Goal: Task Accomplishment & Management: Manage account settings

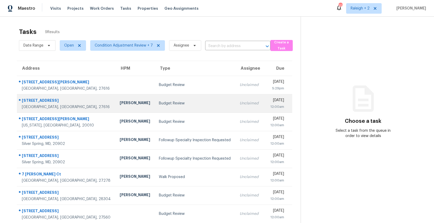
scroll to position [4, 0]
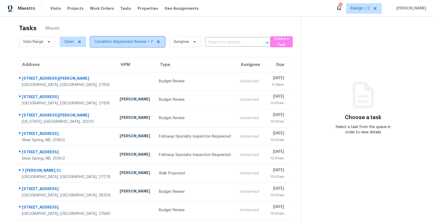
click at [119, 46] on span "Condition Adjustment Review + 7" at bounding box center [127, 42] width 75 height 11
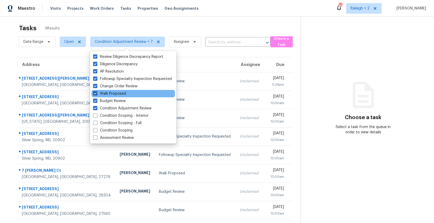
click at [96, 93] on span at bounding box center [95, 93] width 4 height 4
click at [96, 93] on input "Walk Proposed" at bounding box center [94, 92] width 3 height 3
checkbox input "false"
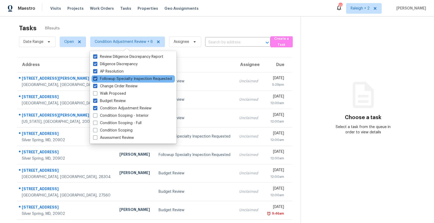
click at [94, 79] on span at bounding box center [95, 79] width 4 height 4
click at [94, 79] on input "Followup Specialty Inspection Requested" at bounding box center [94, 77] width 3 height 3
checkbox input "false"
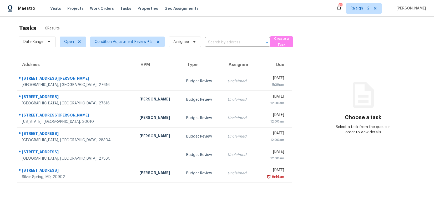
click at [7, 63] on div "Tasks 6 Results Date Range Open Condition Adjustment Review + 5 Assignee ​ Crea…" at bounding box center [217, 124] width 434 height 223
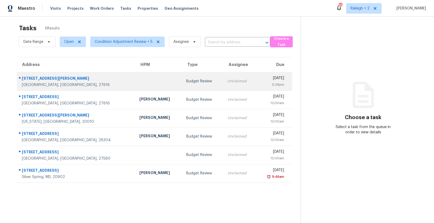
click at [182, 77] on td "Budget Review" at bounding box center [202, 81] width 41 height 18
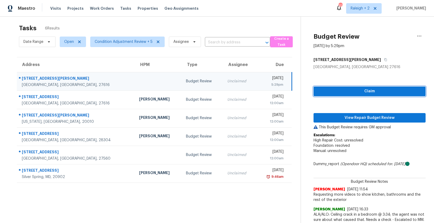
click at [358, 93] on span "Claim" at bounding box center [370, 91] width 104 height 7
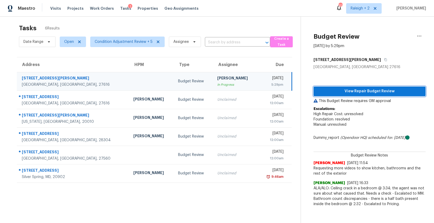
click at [359, 92] on span "View Repair Budget Review" at bounding box center [370, 91] width 104 height 7
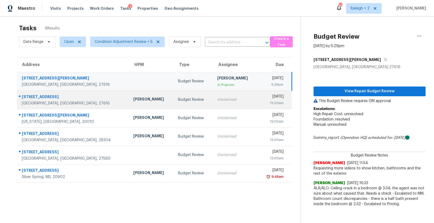
click at [133, 98] on div "Joseph White" at bounding box center [151, 100] width 36 height 7
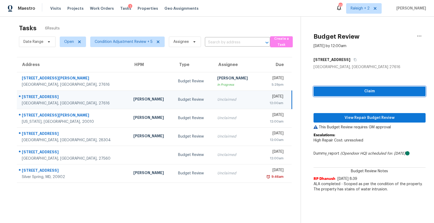
click at [376, 94] on span "Claim" at bounding box center [370, 91] width 104 height 7
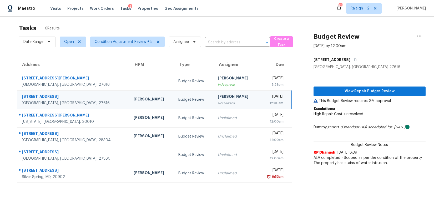
click at [347, 84] on div "View Repair Budget Review This Budget Review requires GM approval Escalations: …" at bounding box center [370, 119] width 112 height 99
click at [345, 92] on span "View Repair Budget Review" at bounding box center [370, 91] width 104 height 7
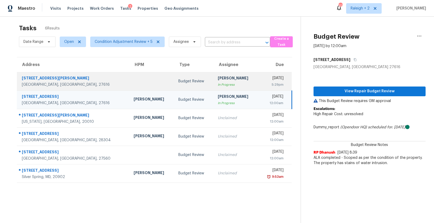
click at [41, 76] on div "6005 Chittim Ct" at bounding box center [73, 79] width 103 height 7
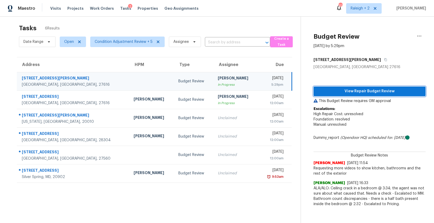
click at [389, 94] on span "View Repair Budget Review" at bounding box center [370, 91] width 104 height 7
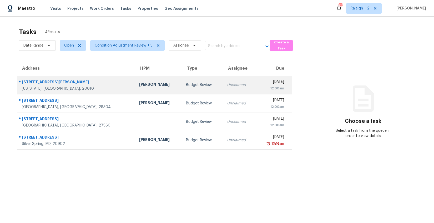
click at [142, 85] on td "Nicolas Campuzano" at bounding box center [158, 85] width 47 height 18
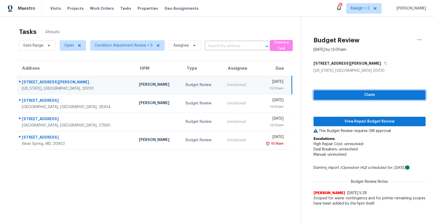
click at [339, 95] on span "Claim" at bounding box center [370, 95] width 104 height 7
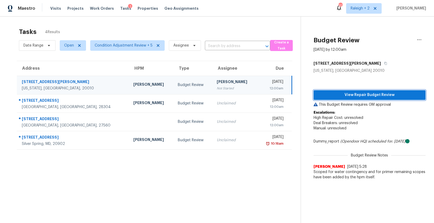
click at [342, 97] on span "View Repair Budget Review" at bounding box center [370, 95] width 104 height 7
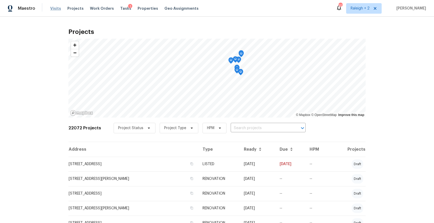
click at [57, 10] on span "Visits" at bounding box center [55, 8] width 11 height 5
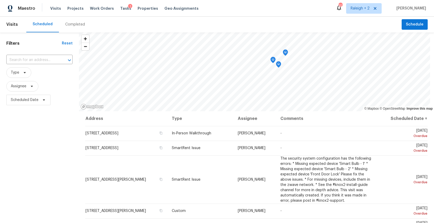
click at [74, 26] on div "Completed" at bounding box center [75, 24] width 20 height 5
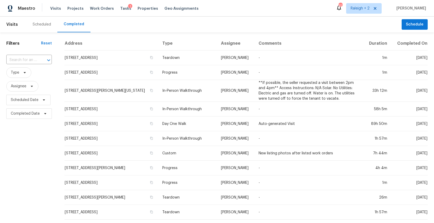
click at [32, 59] on input "text" at bounding box center [21, 60] width 31 height 8
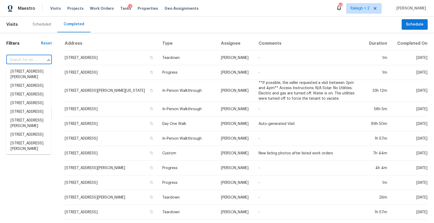
paste input "[STREET_ADDRESS][PERSON_NAME][US_STATE]"
type input "[STREET_ADDRESS][PERSON_NAME][US_STATE]"
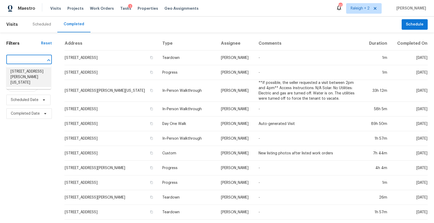
click at [27, 74] on li "[STREET_ADDRESS][PERSON_NAME][US_STATE]" at bounding box center [28, 77] width 45 height 20
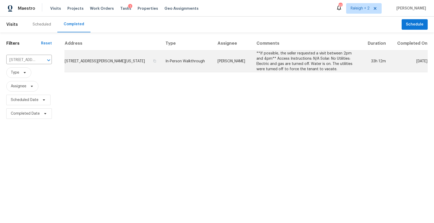
click at [130, 54] on td "[STREET_ADDRESS][PERSON_NAME][US_STATE]" at bounding box center [112, 62] width 97 height 22
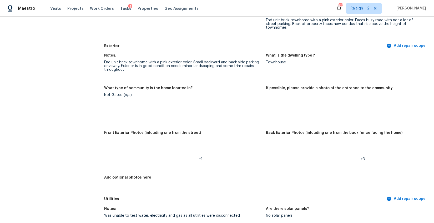
scroll to position [179, 0]
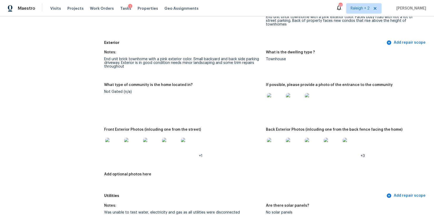
click at [267, 93] on img at bounding box center [275, 101] width 17 height 17
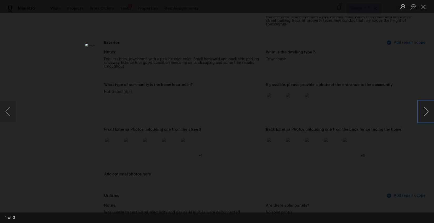
click at [423, 113] on button "Next image" at bounding box center [426, 111] width 16 height 21
click at [424, 113] on button "Next image" at bounding box center [426, 111] width 16 height 21
click at [395, 143] on div "Lightbox" at bounding box center [217, 111] width 434 height 223
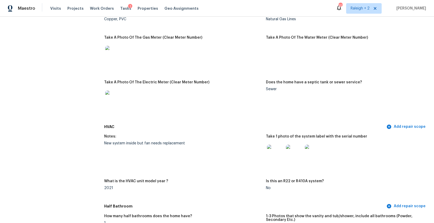
scroll to position [422, 0]
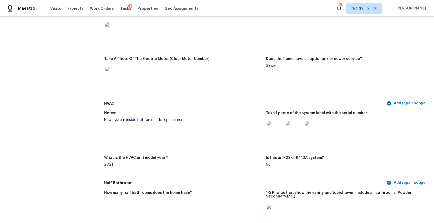
click at [279, 124] on img at bounding box center [275, 129] width 17 height 17
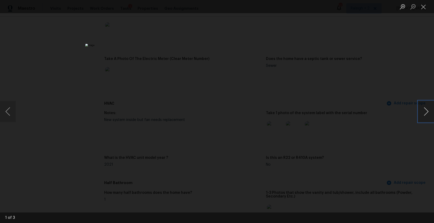
click at [428, 111] on button "Next image" at bounding box center [426, 111] width 16 height 21
click at [428, 113] on button "Next image" at bounding box center [426, 111] width 16 height 21
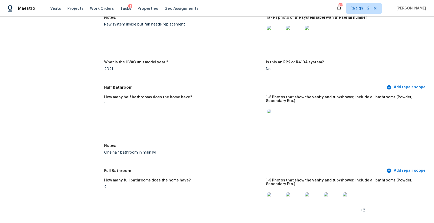
scroll to position [546, 0]
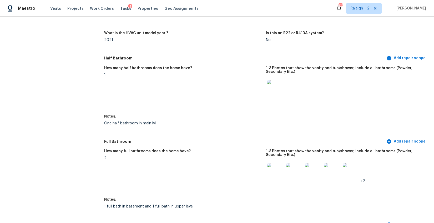
click at [279, 87] on img at bounding box center [275, 88] width 17 height 17
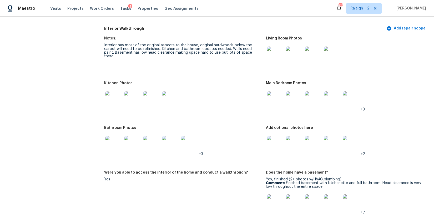
scroll to position [834, 0]
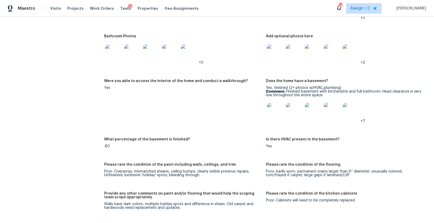
click at [274, 108] on img at bounding box center [275, 111] width 17 height 17
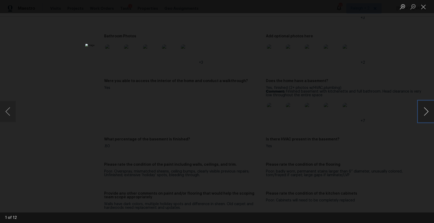
click at [428, 111] on button "Next image" at bounding box center [426, 111] width 16 height 21
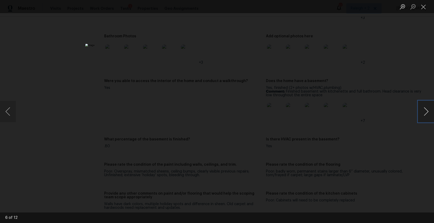
click at [428, 111] on button "Next image" at bounding box center [426, 111] width 16 height 21
click at [384, 153] on div "Lightbox" at bounding box center [217, 111] width 434 height 223
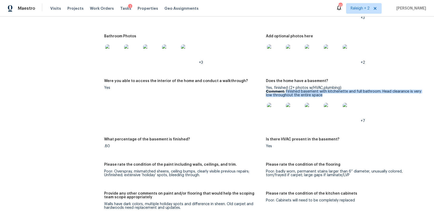
drag, startPoint x: 283, startPoint y: 88, endPoint x: 324, endPoint y: 92, distance: 41.1
click at [324, 92] on p "Comment: Finished basement with kitchenette and full bathroom. Head clearance i…" at bounding box center [345, 93] width 158 height 7
copy p "Finished basement with kitchenette and full bathroom. Head clearance is very lo…"
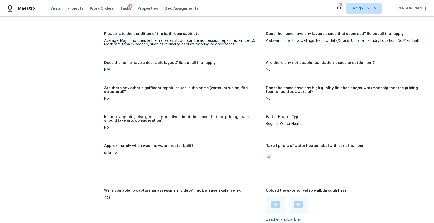
scroll to position [1075, 0]
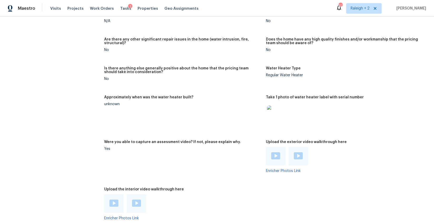
click at [275, 112] on img at bounding box center [275, 114] width 17 height 17
click at [273, 152] on img at bounding box center [275, 155] width 9 height 7
click at [294, 152] on img at bounding box center [298, 155] width 9 height 7
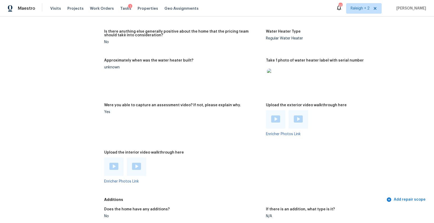
scroll to position [1141, 0]
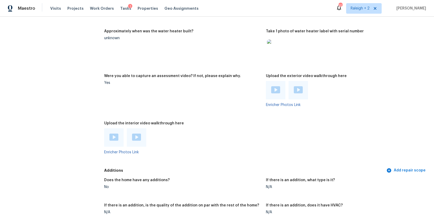
click at [112, 136] on img at bounding box center [113, 137] width 9 height 7
click at [134, 134] on img at bounding box center [136, 137] width 9 height 7
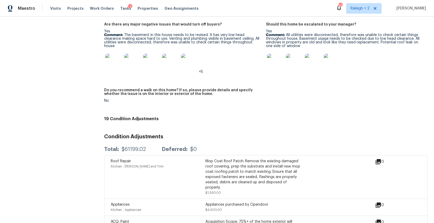
scroll to position [1417, 0]
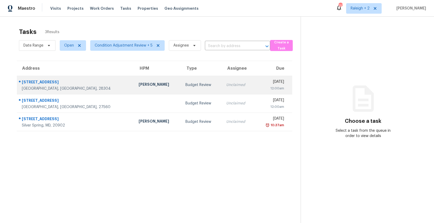
click at [68, 83] on div "[STREET_ADDRESS]" at bounding box center [76, 82] width 108 height 7
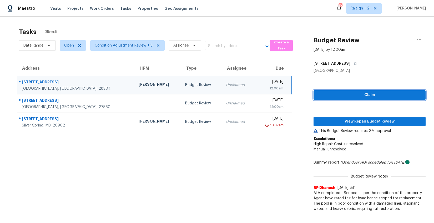
click at [350, 94] on span "Claim" at bounding box center [370, 95] width 104 height 7
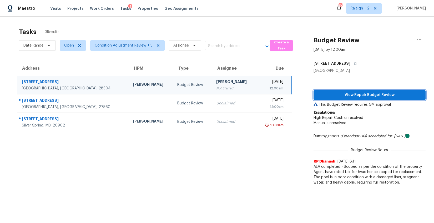
click at [350, 94] on span "View Repair Budget Review" at bounding box center [370, 95] width 104 height 7
click at [357, 95] on span "View Repair Budget Review" at bounding box center [370, 95] width 104 height 7
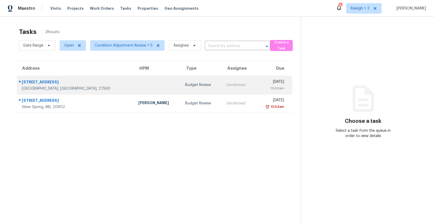
click at [78, 89] on div "[GEOGRAPHIC_DATA], [GEOGRAPHIC_DATA], 27560" at bounding box center [76, 88] width 108 height 5
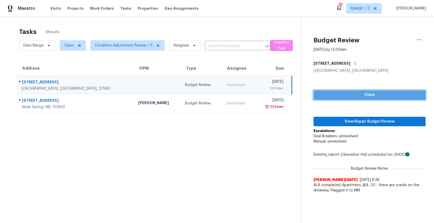
click at [363, 94] on span "Claim" at bounding box center [370, 95] width 104 height 7
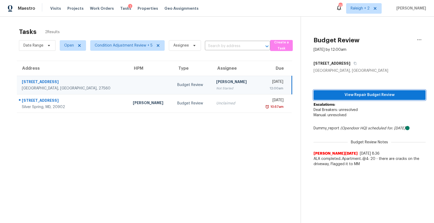
click at [363, 94] on span "View Repair Budget Review" at bounding box center [370, 95] width 104 height 7
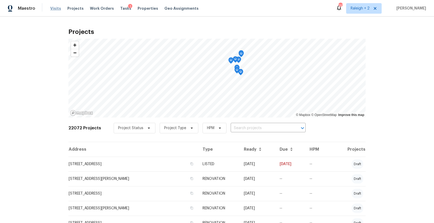
click at [57, 10] on span "Visits" at bounding box center [55, 8] width 11 height 5
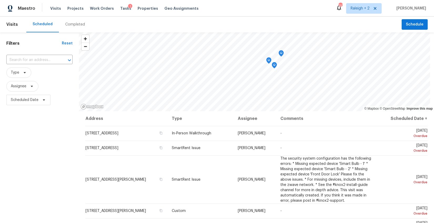
click at [73, 27] on div "Completed" at bounding box center [75, 24] width 20 height 5
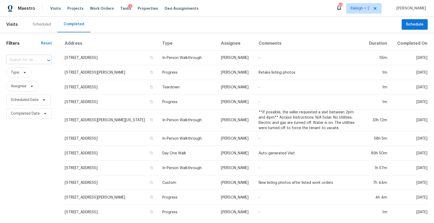
click at [29, 57] on input "text" at bounding box center [21, 60] width 31 height 8
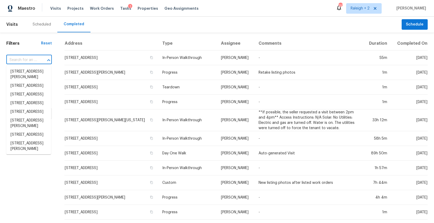
paste input "1114 Bondhu Pl, Morrisville, NC 27560"
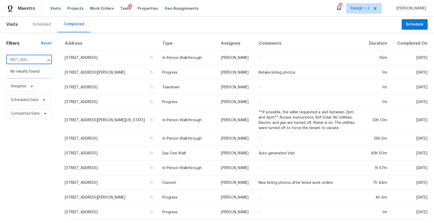
type input "1114 Bondhu Pl, Morrisville, NC 27560"
click at [29, 58] on input "text" at bounding box center [21, 60] width 31 height 8
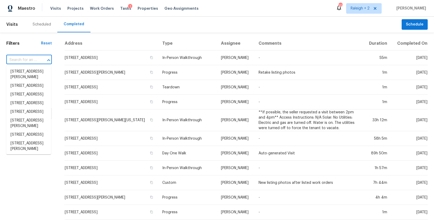
paste input "10505 Cascade Pl, Silver Spring, MD 20902"
type input "10505 Cascade Pl, Silver Spring, MD 20902"
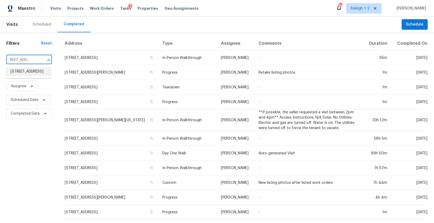
click at [30, 76] on li "10505 Cascade Pl, Silver Spring, MD 20902" at bounding box center [28, 71] width 45 height 9
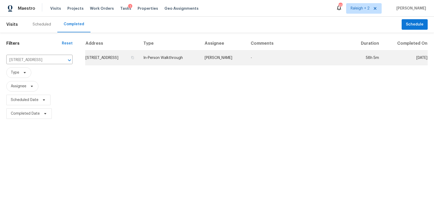
click at [129, 60] on td "10505 Cascade Pl, Silver Spring, MD 20902" at bounding box center [112, 58] width 54 height 15
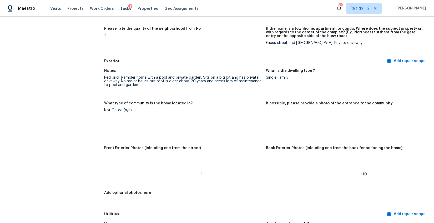
scroll to position [152, 0]
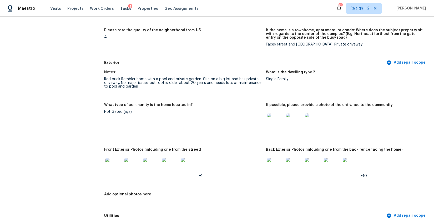
click at [275, 124] on img at bounding box center [275, 121] width 17 height 17
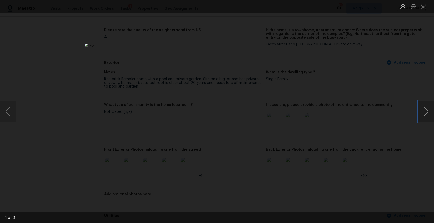
click at [423, 110] on button "Next image" at bounding box center [426, 111] width 16 height 21
click at [402, 124] on div "Lightbox" at bounding box center [217, 111] width 434 height 223
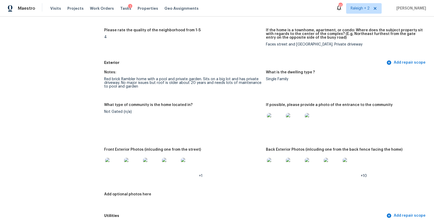
click at [116, 164] on img at bounding box center [113, 166] width 17 height 17
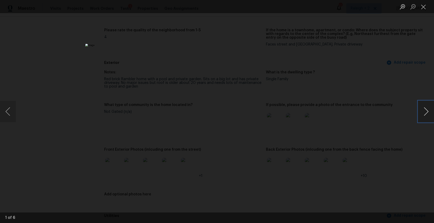
click at [425, 113] on button "Next image" at bounding box center [426, 111] width 16 height 21
click at [12, 112] on button "Previous image" at bounding box center [8, 111] width 16 height 21
click at [355, 128] on div "Lightbox" at bounding box center [217, 111] width 434 height 223
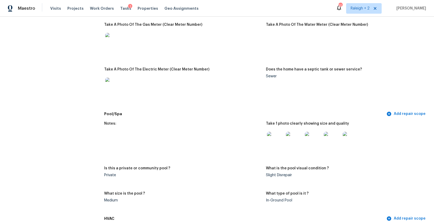
scroll to position [437, 0]
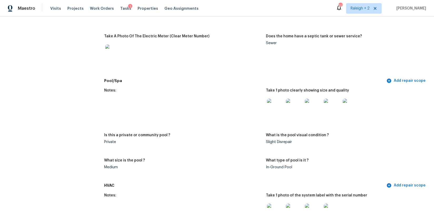
click at [275, 107] on img at bounding box center [275, 107] width 17 height 17
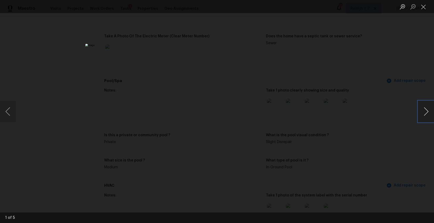
click at [429, 110] on button "Next image" at bounding box center [426, 111] width 16 height 21
click at [390, 178] on div "Lightbox" at bounding box center [217, 111] width 434 height 223
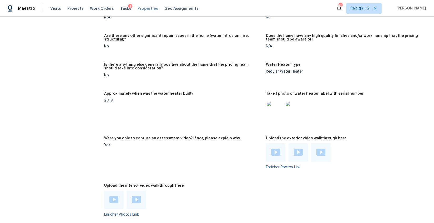
scroll to position [1056, 0]
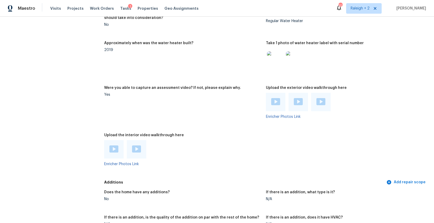
click at [273, 101] on img at bounding box center [275, 101] width 9 height 7
click at [296, 103] on img at bounding box center [298, 101] width 9 height 7
click at [318, 100] on img at bounding box center [321, 101] width 9 height 7
click at [116, 148] on img at bounding box center [113, 149] width 9 height 7
click at [136, 145] on div at bounding box center [136, 149] width 19 height 18
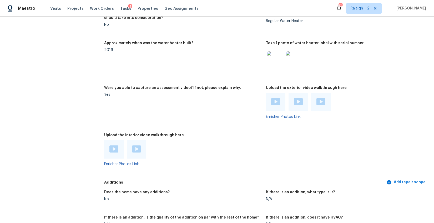
click at [135, 151] on img at bounding box center [136, 149] width 9 height 7
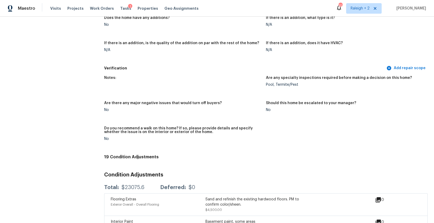
scroll to position [1260, 0]
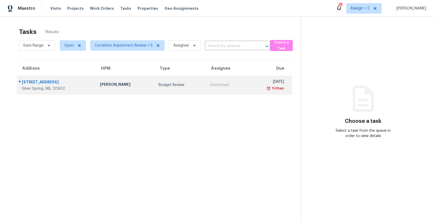
click at [96, 91] on td "[PERSON_NAME]" at bounding box center [125, 85] width 59 height 18
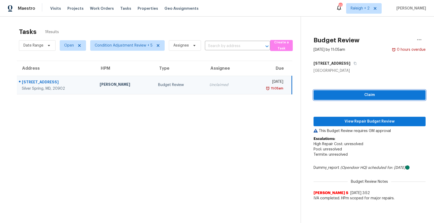
click at [373, 93] on span "Claim" at bounding box center [370, 95] width 104 height 7
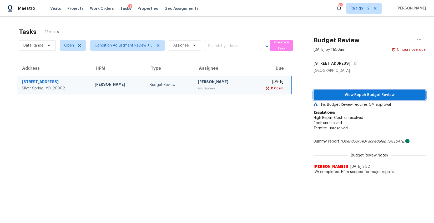
click at [370, 94] on span "View Repair Budget Review" at bounding box center [370, 95] width 104 height 7
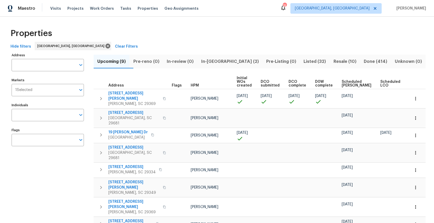
click at [218, 61] on span "In-[GEOGRAPHIC_DATA] (2)" at bounding box center [230, 61] width 59 height 7
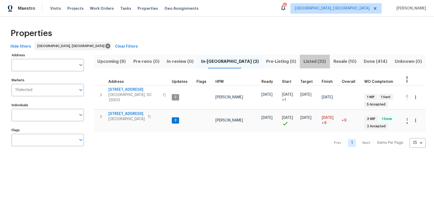
click at [303, 59] on span "Listed (32)" at bounding box center [314, 61] width 23 height 7
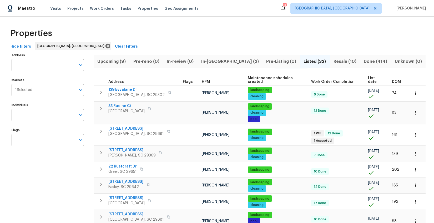
click at [392, 80] on span "DOM" at bounding box center [396, 82] width 9 height 4
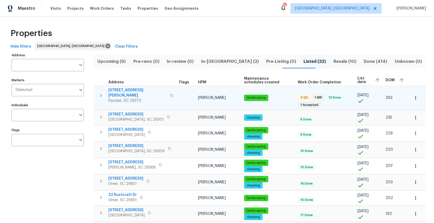
click at [118, 91] on span "[STREET_ADDRESS][PERSON_NAME]" at bounding box center [137, 93] width 59 height 11
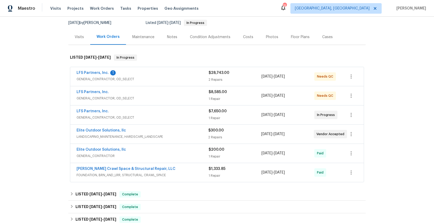
scroll to position [62, 0]
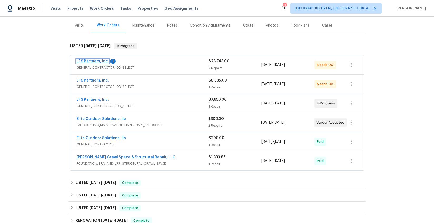
click at [89, 62] on link "LFS Partners, Inc." at bounding box center [93, 61] width 32 height 4
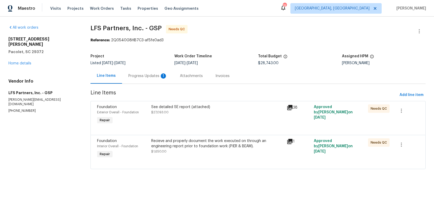
click at [143, 75] on div "Progress Updates 1" at bounding box center [147, 75] width 39 height 5
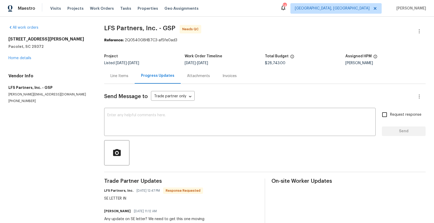
click at [119, 82] on div "Line Items" at bounding box center [119, 76] width 31 height 16
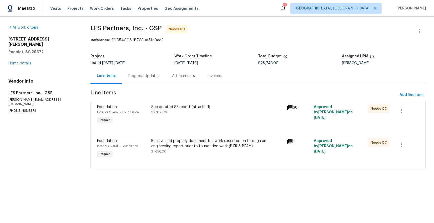
click at [213, 112] on div "See detailed SE report (attached) $27,093.00" at bounding box center [217, 109] width 132 height 11
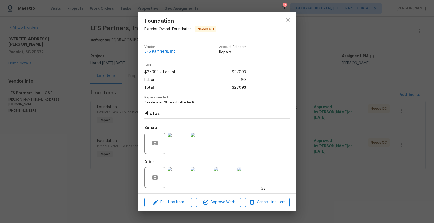
click at [185, 173] on img at bounding box center [178, 177] width 21 height 21
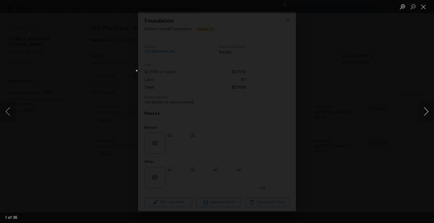
click at [424, 115] on button "Next image" at bounding box center [426, 111] width 16 height 21
click at [7, 112] on button "Previous image" at bounding box center [8, 111] width 16 height 21
click at [422, 110] on button "Next image" at bounding box center [426, 111] width 16 height 21
click at [424, 111] on button "Next image" at bounding box center [426, 111] width 16 height 21
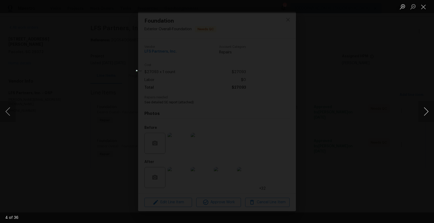
click at [424, 111] on button "Next image" at bounding box center [426, 111] width 16 height 21
click at [9, 108] on button "Previous image" at bounding box center [8, 111] width 16 height 21
click at [427, 113] on button "Next image" at bounding box center [426, 111] width 16 height 21
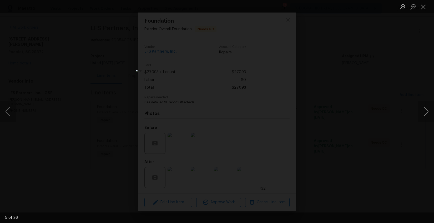
click at [427, 113] on button "Next image" at bounding box center [426, 111] width 16 height 21
click at [428, 113] on button "Next image" at bounding box center [426, 111] width 16 height 21
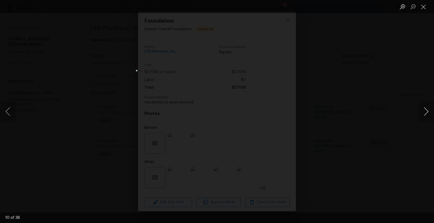
click at [428, 113] on button "Next image" at bounding box center [426, 111] width 16 height 21
click at [426, 113] on button "Next image" at bounding box center [426, 111] width 16 height 21
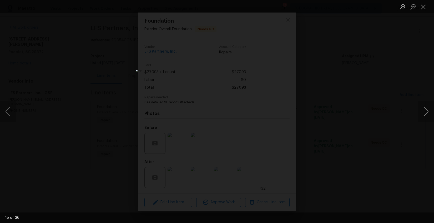
click at [426, 113] on button "Next image" at bounding box center [426, 111] width 16 height 21
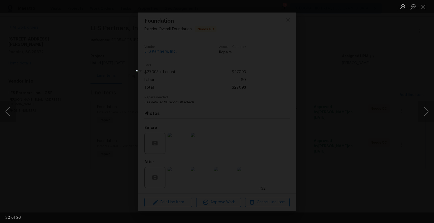
click at [377, 110] on div "Lightbox" at bounding box center [217, 111] width 434 height 223
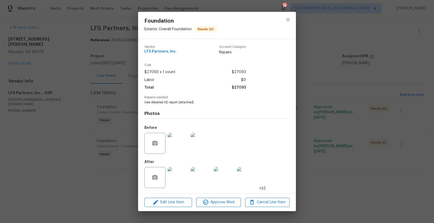
click at [351, 99] on div "Foundation Exterior Overall - Foundation Needs QC Vendor LFS Partners, Inc. Acc…" at bounding box center [217, 111] width 434 height 223
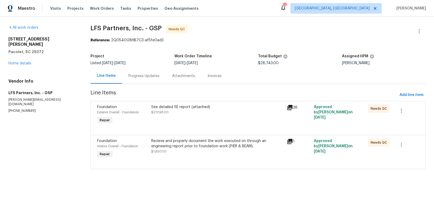
click at [288, 108] on icon at bounding box center [289, 107] width 5 height 5
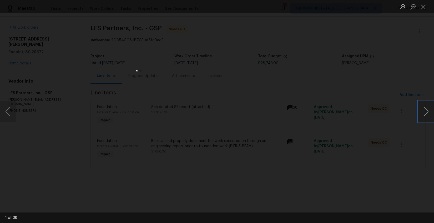
click at [423, 111] on button "Next image" at bounding box center [426, 111] width 16 height 21
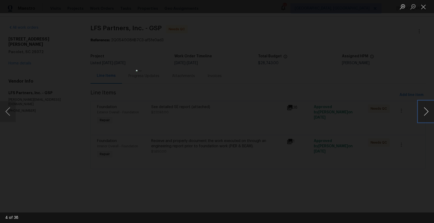
click at [423, 111] on button "Next image" at bounding box center [426, 111] width 16 height 21
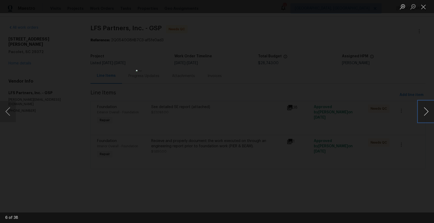
click at [423, 111] on button "Next image" at bounding box center [426, 111] width 16 height 21
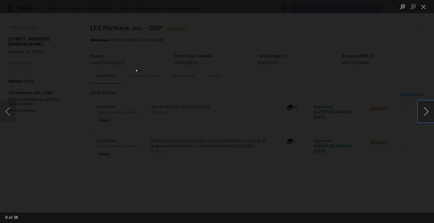
click at [423, 111] on button "Next image" at bounding box center [426, 111] width 16 height 21
click at [426, 111] on button "Next image" at bounding box center [426, 111] width 16 height 21
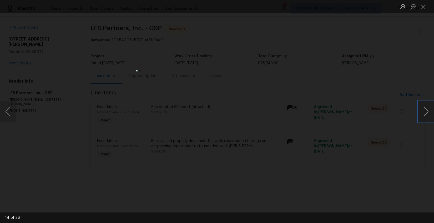
click at [426, 111] on button "Next image" at bounding box center [426, 111] width 16 height 21
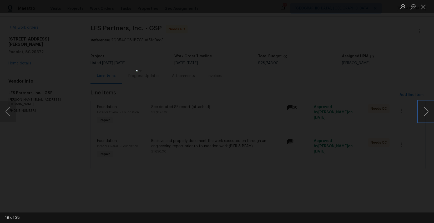
click at [426, 111] on button "Next image" at bounding box center [426, 111] width 16 height 21
click at [428, 111] on button "Next image" at bounding box center [426, 111] width 16 height 21
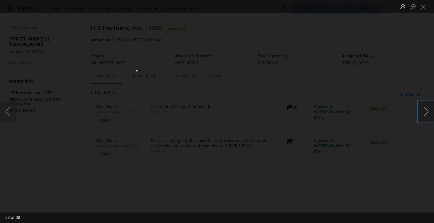
click at [428, 111] on button "Next image" at bounding box center [426, 111] width 16 height 21
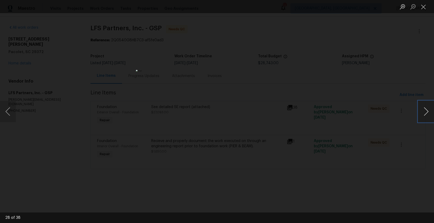
click at [428, 111] on button "Next image" at bounding box center [426, 111] width 16 height 21
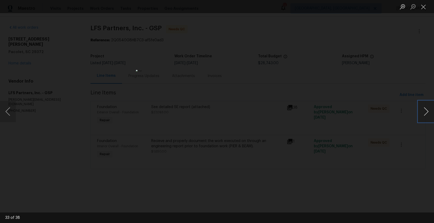
click at [428, 111] on button "Next image" at bounding box center [426, 111] width 16 height 21
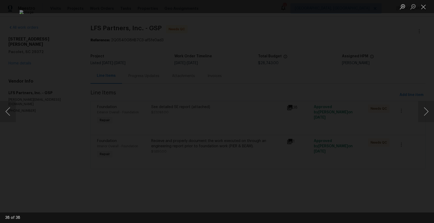
click at [402, 118] on div "Lightbox" at bounding box center [217, 111] width 434 height 223
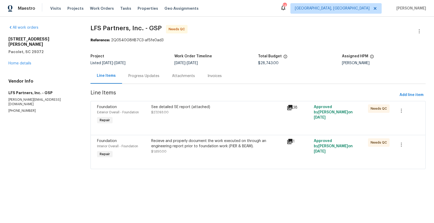
click at [289, 142] on icon at bounding box center [290, 141] width 6 height 6
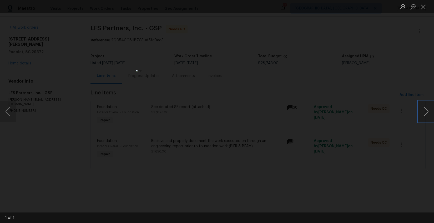
click at [425, 110] on button "Next image" at bounding box center [426, 111] width 16 height 21
click at [306, 96] on div "Lightbox" at bounding box center [217, 111] width 434 height 223
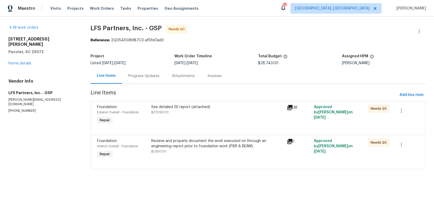
click at [161, 108] on div "See detailed SE report (attached)" at bounding box center [217, 106] width 132 height 5
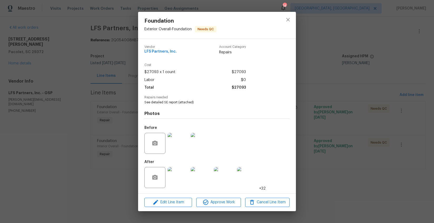
click at [322, 88] on div "Foundation Exterior Overall - Foundation Needs QC Vendor LFS Partners, Inc. Acc…" at bounding box center [217, 111] width 434 height 223
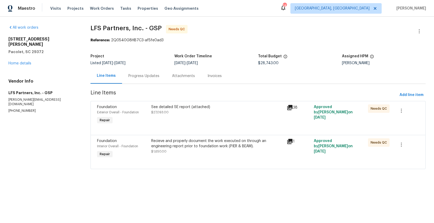
click at [194, 109] on div "See detailed SE report (attached)" at bounding box center [217, 106] width 132 height 5
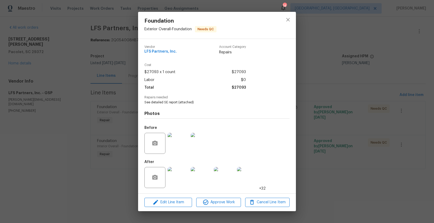
click at [184, 178] on img at bounding box center [178, 177] width 21 height 21
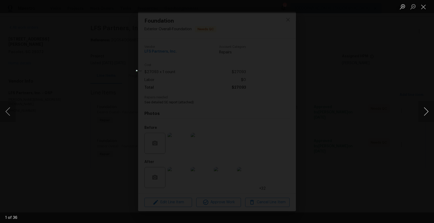
click at [428, 109] on button "Next image" at bounding box center [426, 111] width 16 height 21
click at [391, 148] on div "Lightbox" at bounding box center [217, 111] width 434 height 223
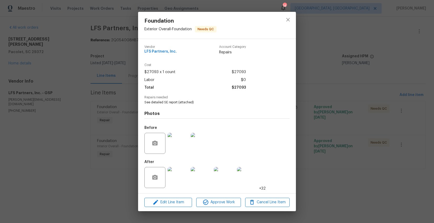
click at [361, 156] on div "Foundation Exterior Overall - Foundation Needs QC Vendor LFS Partners, Inc. Acc…" at bounding box center [217, 111] width 434 height 223
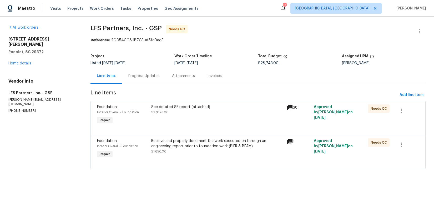
click at [172, 110] on div "See detailed SE report (attached)" at bounding box center [217, 106] width 132 height 5
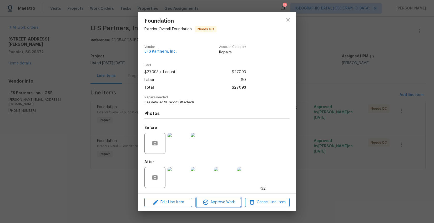
click at [210, 201] on span "Approve Work" at bounding box center [218, 202] width 41 height 7
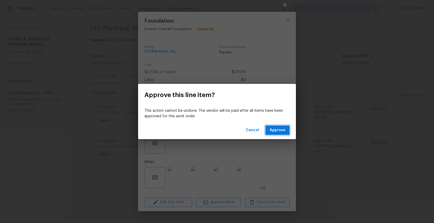
click at [279, 133] on span "Approve" at bounding box center [278, 130] width 16 height 7
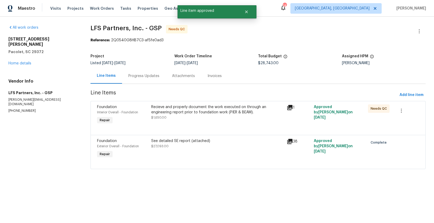
click at [205, 110] on div "Recieve and properly document the work executed on through an engineering repor…" at bounding box center [217, 109] width 132 height 11
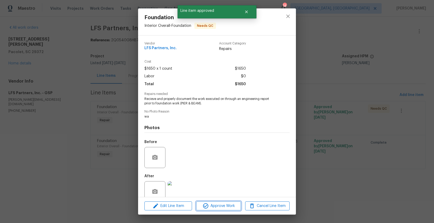
click at [237, 207] on span "Approve Work" at bounding box center [218, 206] width 41 height 7
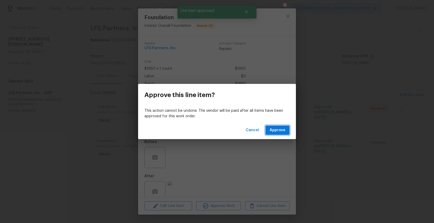
click at [284, 128] on span "Approve" at bounding box center [278, 130] width 16 height 7
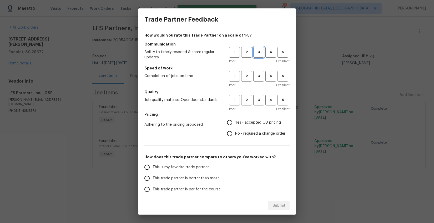
click at [256, 54] on span "3" at bounding box center [259, 52] width 10 height 6
click at [256, 75] on span "3" at bounding box center [259, 76] width 10 height 6
click at [256, 101] on span "3" at bounding box center [259, 100] width 10 height 6
click at [243, 134] on span "No - required a change order" at bounding box center [260, 134] width 50 height 6
click at [235, 134] on input "No - required a change order" at bounding box center [229, 133] width 11 height 11
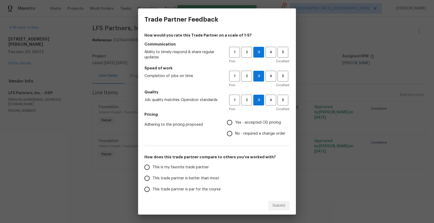
radio input "true"
drag, startPoint x: 186, startPoint y: 188, endPoint x: 206, endPoint y: 191, distance: 20.5
click at [186, 188] on span "This trade partner is par for the course" at bounding box center [187, 190] width 68 height 6
click at [153, 188] on input "This trade partner is par for the course" at bounding box center [147, 189] width 11 height 11
click at [281, 202] on button "Submit" at bounding box center [278, 206] width 21 height 10
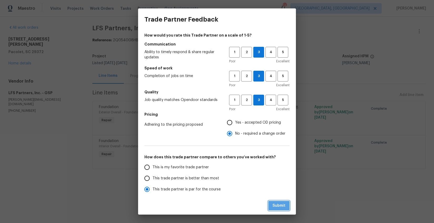
radio input "true"
radio input "false"
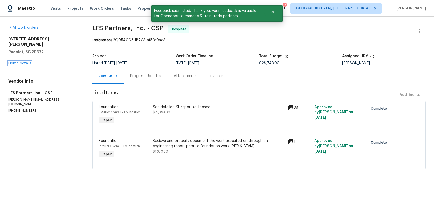
click at [24, 62] on link "Home details" at bounding box center [19, 64] width 23 height 4
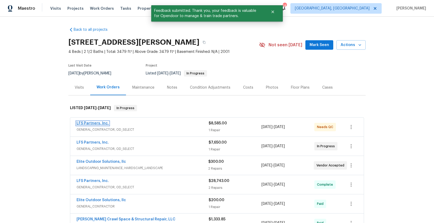
click at [88, 123] on link "LFS Partners, Inc." at bounding box center [93, 124] width 32 height 4
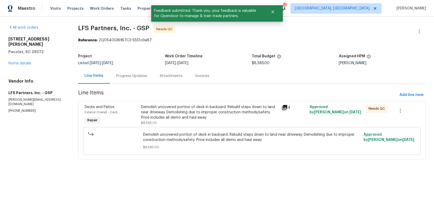
click at [182, 108] on div "Demolish uncovered portion of deck in backyard. Rebuild steps down to land near…" at bounding box center [210, 112] width 138 height 16
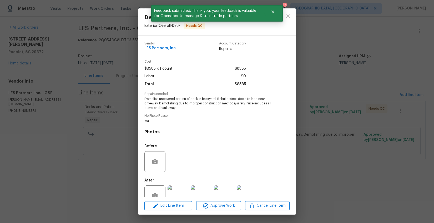
scroll to position [15, 0]
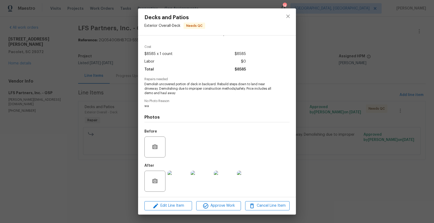
click at [174, 176] on img at bounding box center [178, 181] width 21 height 21
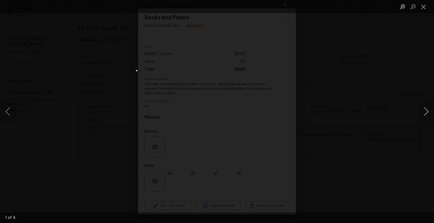
click at [426, 111] on button "Next image" at bounding box center [426, 111] width 16 height 21
click at [11, 110] on button "Previous image" at bounding box center [8, 111] width 16 height 21
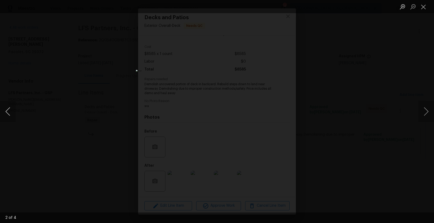
click at [11, 110] on button "Previous image" at bounding box center [8, 111] width 16 height 21
click at [424, 111] on button "Next image" at bounding box center [426, 111] width 16 height 21
click at [423, 111] on button "Next image" at bounding box center [426, 111] width 16 height 21
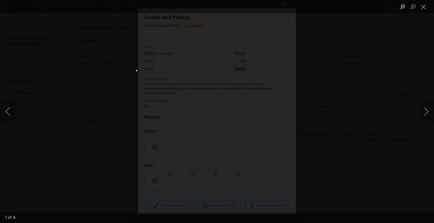
click at [387, 158] on div "Lightbox" at bounding box center [217, 111] width 434 height 223
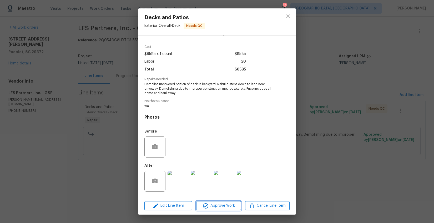
click at [238, 206] on span "Approve Work" at bounding box center [218, 206] width 41 height 7
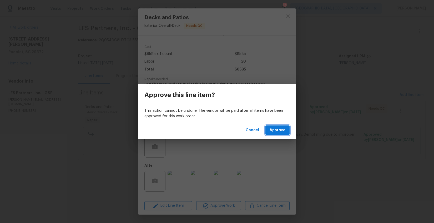
click at [275, 128] on span "Approve" at bounding box center [278, 130] width 16 height 7
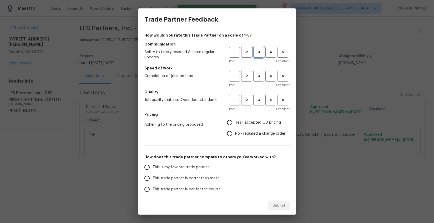
click at [256, 51] on span "3" at bounding box center [259, 52] width 10 height 6
click at [254, 73] on span "3" at bounding box center [259, 76] width 10 height 6
click at [253, 94] on h5 "Quality" at bounding box center [216, 91] width 145 height 5
click at [254, 99] on span "3" at bounding box center [259, 100] width 10 height 6
click at [246, 122] on span "Yes - accepted OD pricing" at bounding box center [258, 123] width 46 height 6
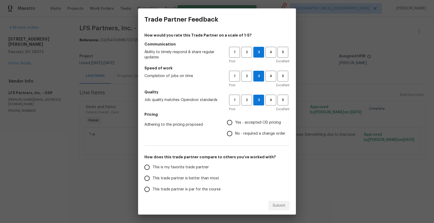
click at [235, 122] on input "Yes - accepted OD pricing" at bounding box center [229, 122] width 11 height 11
radio input "true"
click at [245, 134] on span "No - required a change order" at bounding box center [260, 134] width 50 height 6
click at [235, 134] on input "No - required a change order" at bounding box center [229, 133] width 11 height 11
radio input "true"
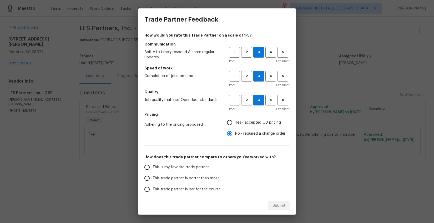
click at [168, 191] on span "This trade partner is par for the course" at bounding box center [187, 190] width 68 height 6
click at [153, 191] on input "This trade partner is par for the course" at bounding box center [147, 189] width 11 height 11
click at [282, 204] on span "Submit" at bounding box center [279, 206] width 13 height 7
radio input "true"
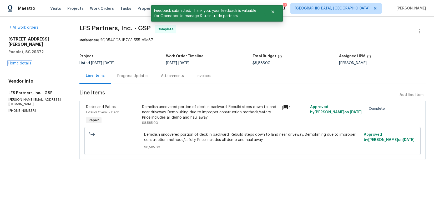
click at [26, 62] on link "Home details" at bounding box center [19, 64] width 23 height 4
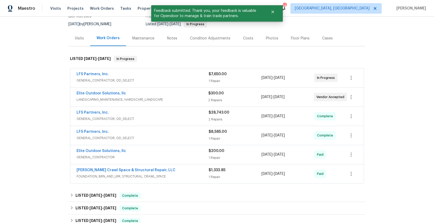
scroll to position [49, 0]
click at [125, 76] on div "LFS Partners, Inc." at bounding box center [143, 75] width 132 height 6
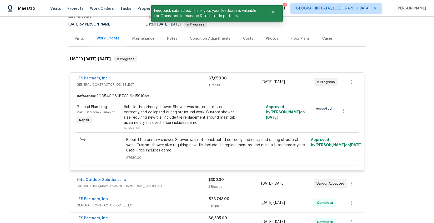
click at [154, 81] on div "LFS Partners, Inc." at bounding box center [143, 79] width 132 height 6
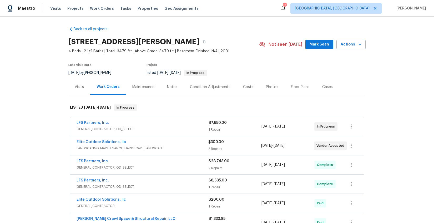
scroll to position [0, 0]
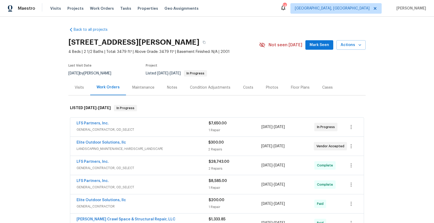
click at [169, 91] on div "Notes" at bounding box center [172, 88] width 23 height 16
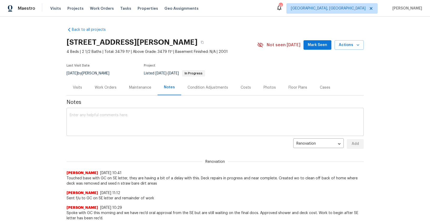
click at [158, 125] on textarea at bounding box center [215, 122] width 291 height 18
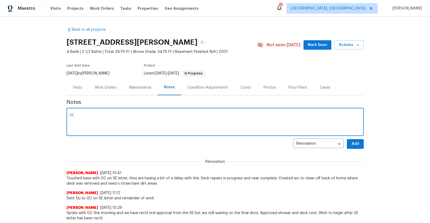
type textarea "S"
click at [171, 114] on textarea "SE letter rec'd and signed off on. Deck repairs complete. SHower in progress" at bounding box center [215, 122] width 291 height 18
click at [219, 118] on textarea "SE letter rec'd and signed off on. Deck repairs complete. Shower in progress" at bounding box center [215, 122] width 291 height 18
type textarea "SE letter rec'd and signed off on. Deck repairs complete. Shower in progress an…"
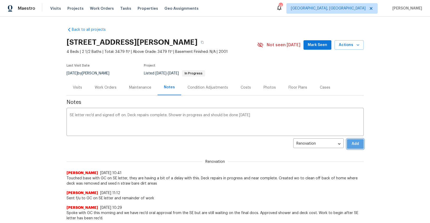
click at [359, 146] on button "Add" at bounding box center [355, 144] width 17 height 10
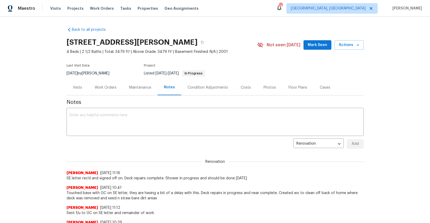
click at [320, 43] on span "Mark Seen" at bounding box center [317, 45] width 19 height 7
click at [109, 84] on div "Work Orders" at bounding box center [105, 88] width 34 height 16
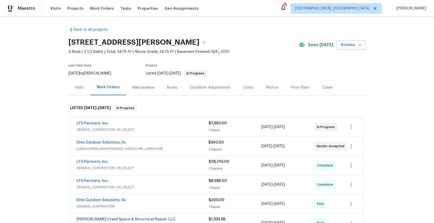
scroll to position [39, 0]
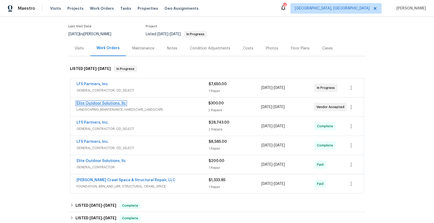
click at [98, 103] on link "Elite Outdoor Solutions, llc" at bounding box center [101, 104] width 49 height 4
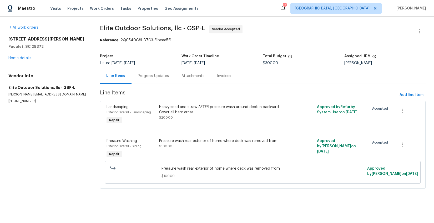
click at [148, 78] on div "Progress Updates" at bounding box center [153, 75] width 31 height 5
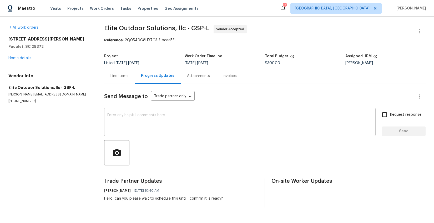
click at [181, 124] on textarea at bounding box center [239, 122] width 265 height 18
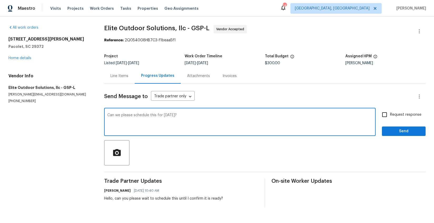
type textarea "Can we please schedule this for tomorrow?"
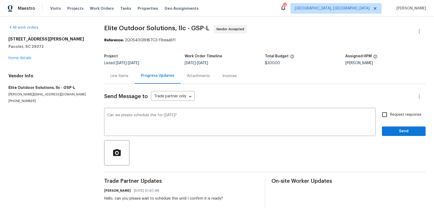
click at [390, 115] on span "Request response" at bounding box center [405, 115] width 31 height 6
click at [390, 115] on input "Request response" at bounding box center [384, 114] width 11 height 11
checkbox input "true"
click at [391, 131] on span "Send" at bounding box center [403, 131] width 35 height 7
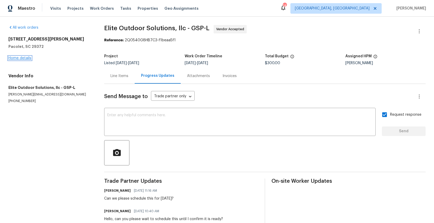
click at [23, 58] on link "Home details" at bounding box center [19, 58] width 23 height 4
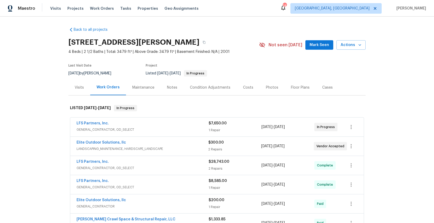
click at [167, 88] on div "Notes" at bounding box center [172, 87] width 10 height 5
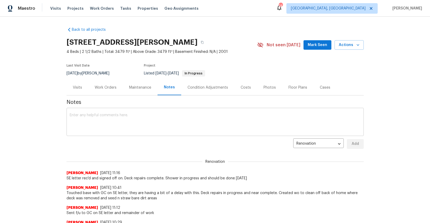
click at [157, 124] on textarea at bounding box center [215, 122] width 291 height 18
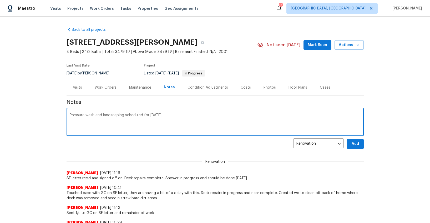
type textarea "Pressure wash and landscaping scheduled for tomorrow"
click at [353, 141] on span "Add" at bounding box center [355, 144] width 8 height 7
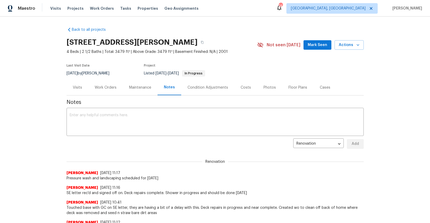
click at [246, 89] on div "Costs" at bounding box center [246, 87] width 10 height 5
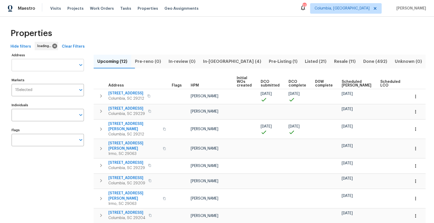
click at [25, 63] on input "Address" at bounding box center [44, 65] width 64 height 12
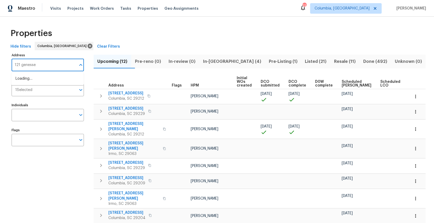
type input "121 genessee"
click at [21, 77] on li "[STREET_ADDRESS]" at bounding box center [47, 78] width 72 height 9
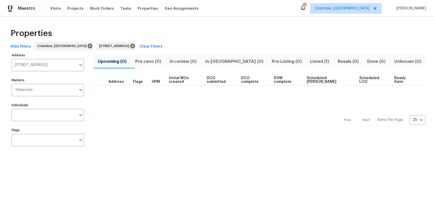
click at [306, 65] on button "Listed (1)" at bounding box center [319, 62] width 27 height 14
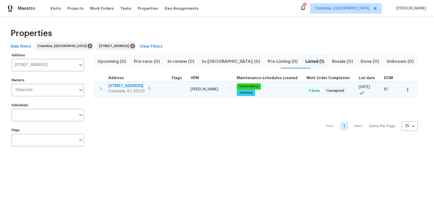
click at [131, 84] on span "[STREET_ADDRESS]" at bounding box center [126, 85] width 36 height 5
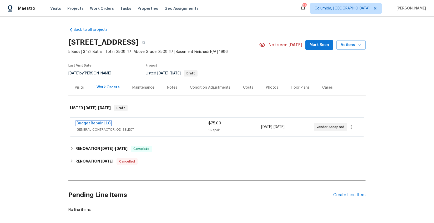
click at [96, 124] on link "Budget Repair LLC" at bounding box center [94, 124] width 34 height 4
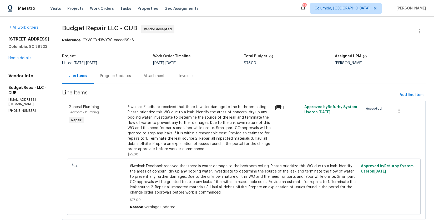
click at [276, 108] on icon at bounding box center [278, 107] width 6 height 6
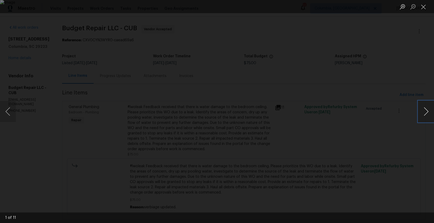
click at [424, 111] on button "Next image" at bounding box center [426, 111] width 16 height 21
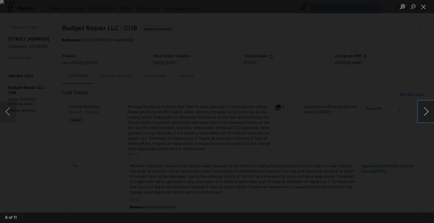
click at [425, 110] on button "Next image" at bounding box center [426, 111] width 16 height 21
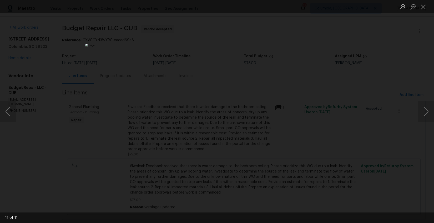
click at [398, 154] on div "Lightbox" at bounding box center [217, 111] width 434 height 223
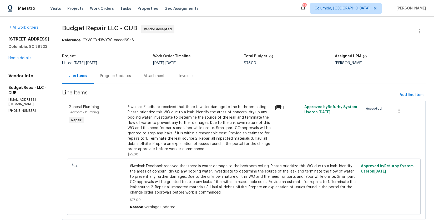
click at [117, 78] on div "Progress Updates" at bounding box center [115, 75] width 31 height 5
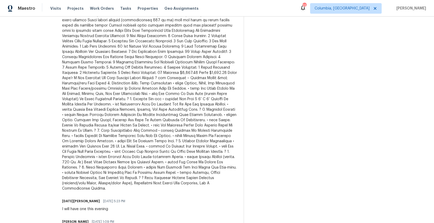
scroll to position [511, 0]
